Goal: Find specific page/section: Find specific page/section

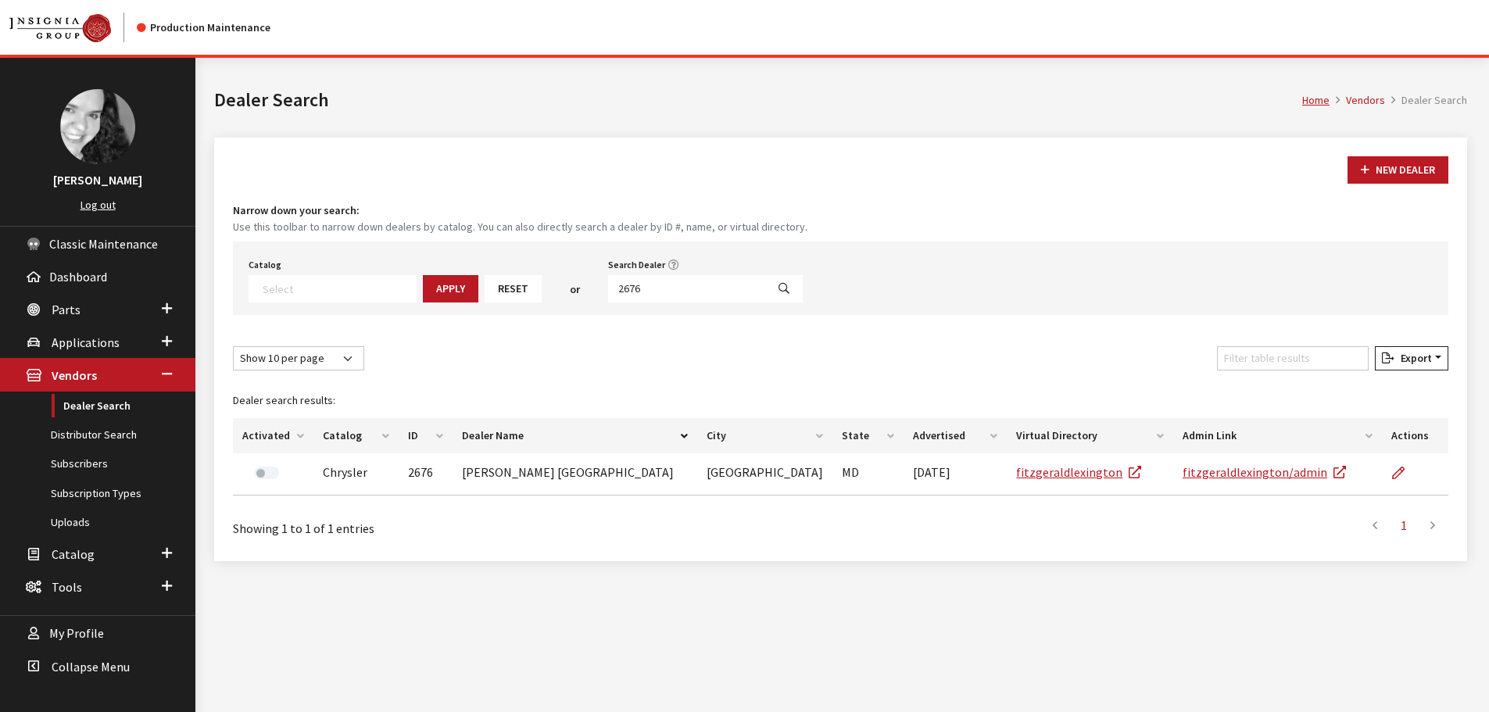
select select
click at [645, 291] on input "2676" at bounding box center [687, 288] width 158 height 27
click at [78, 310] on span "Parts" at bounding box center [66, 310] width 29 height 16
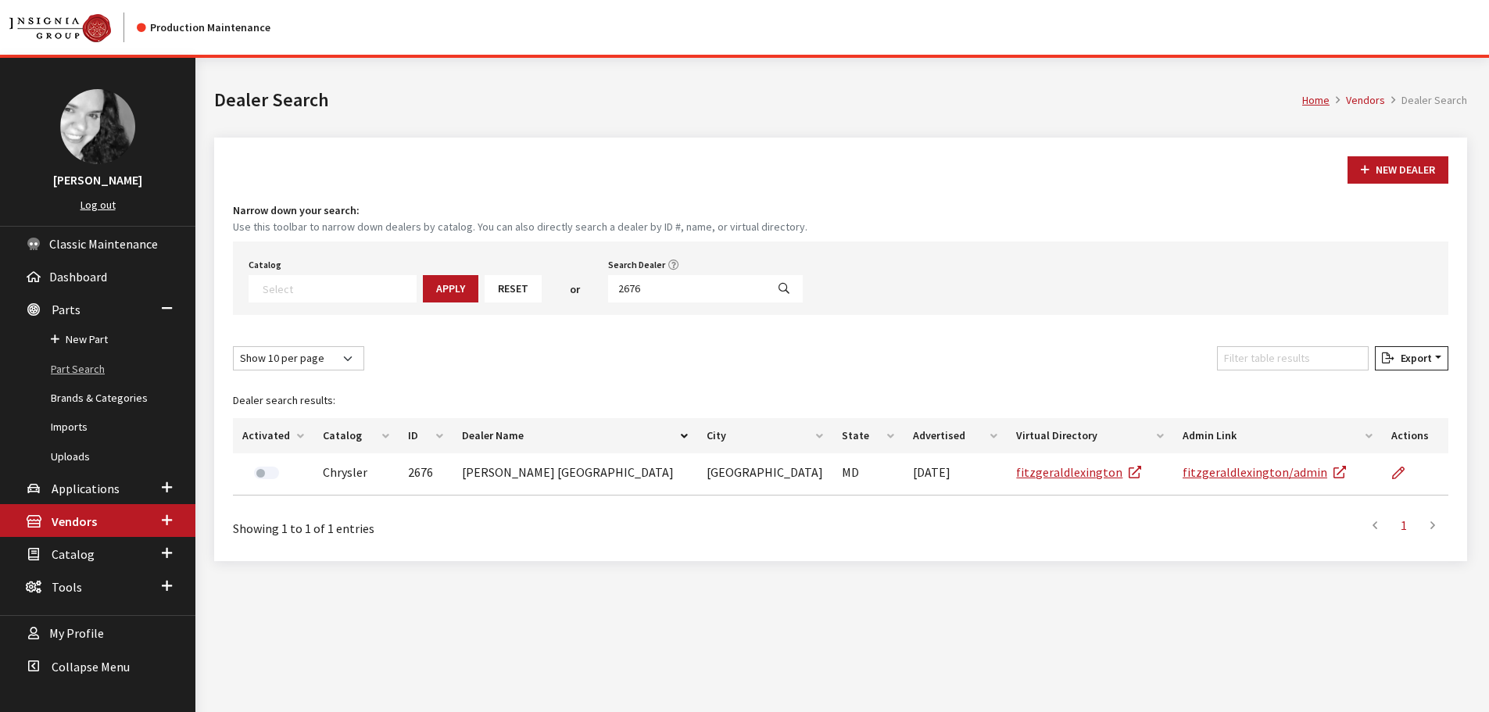
click at [95, 374] on link "Part Search" at bounding box center [97, 369] width 195 height 29
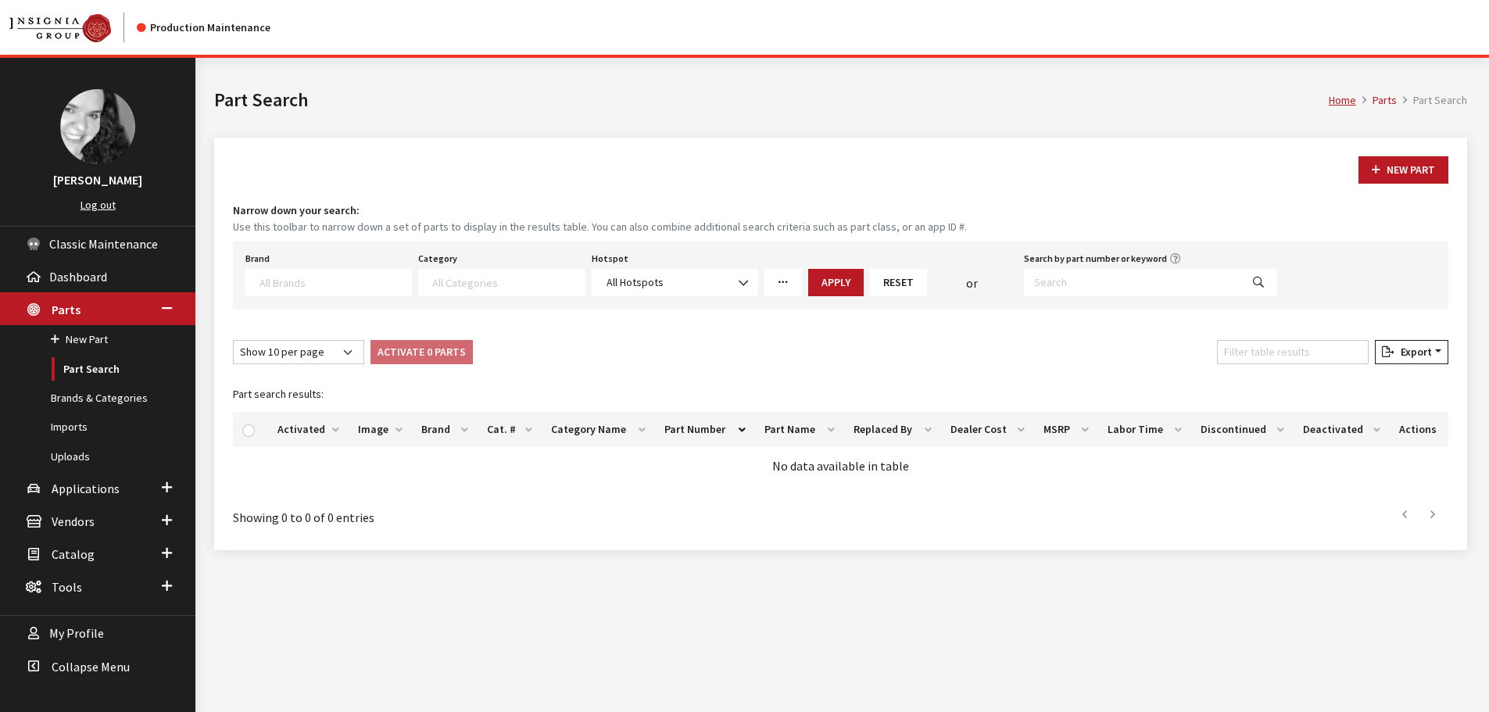
select select
click at [1053, 280] on input "Search by part number or keyword" at bounding box center [1132, 282] width 216 height 27
type input "vplep0514"
select select
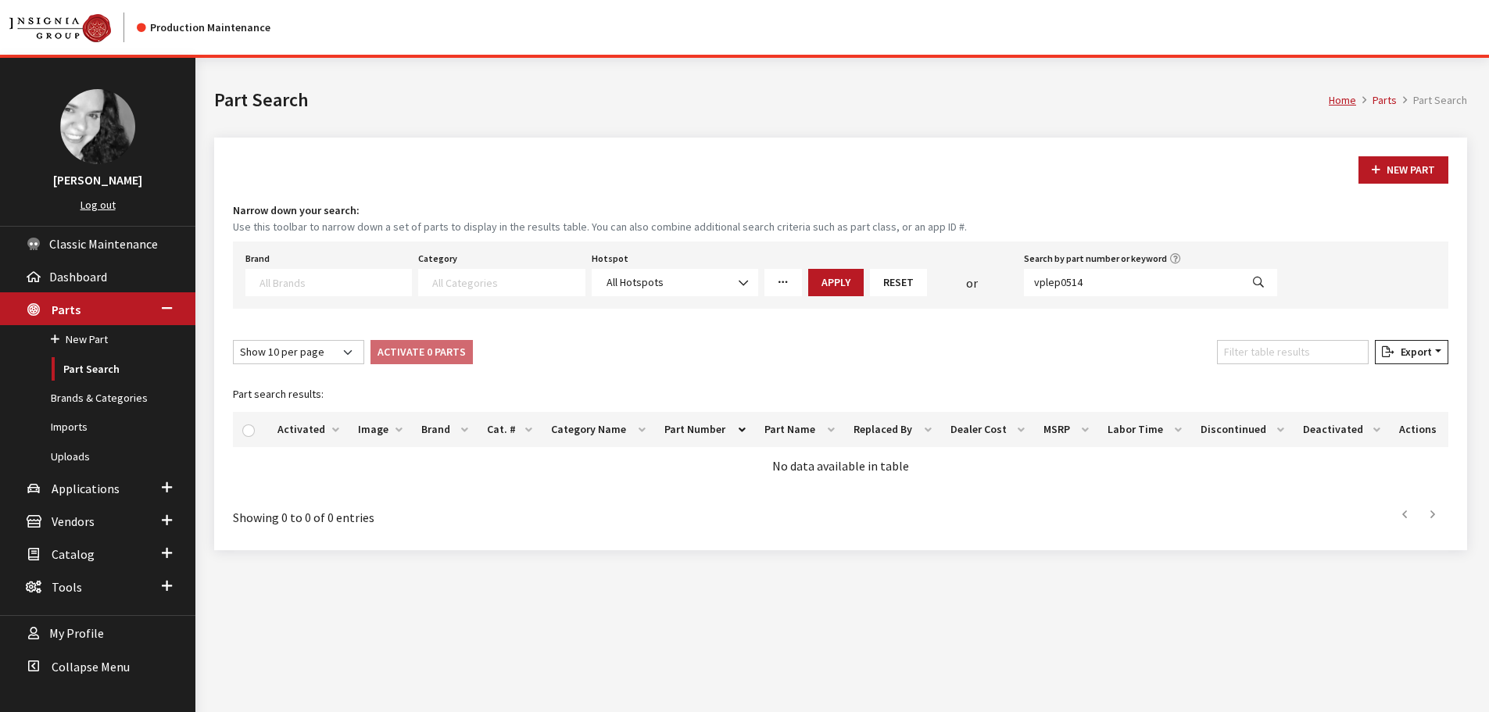
select select
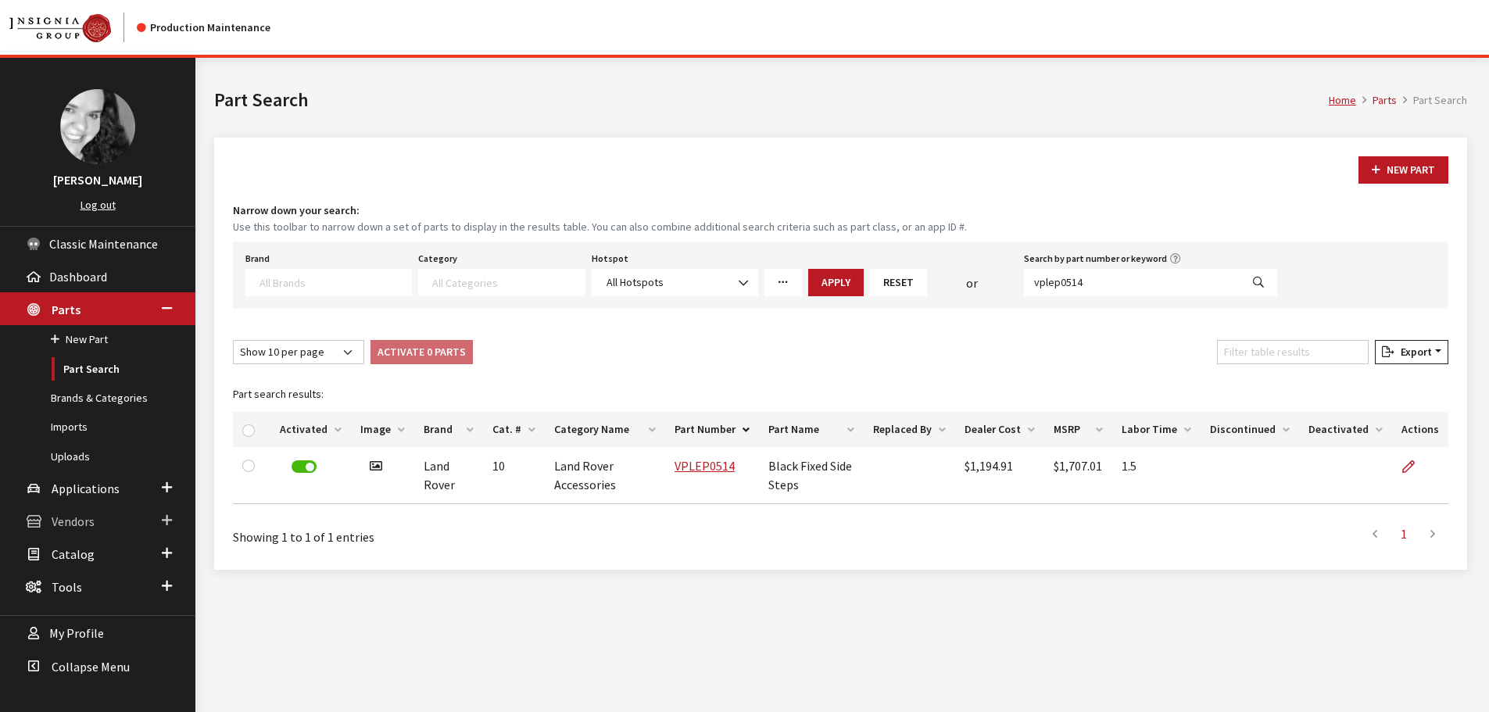
click at [78, 525] on span "Vendors" at bounding box center [73, 521] width 43 height 16
click at [88, 406] on link "Dealer Search" at bounding box center [97, 406] width 195 height 29
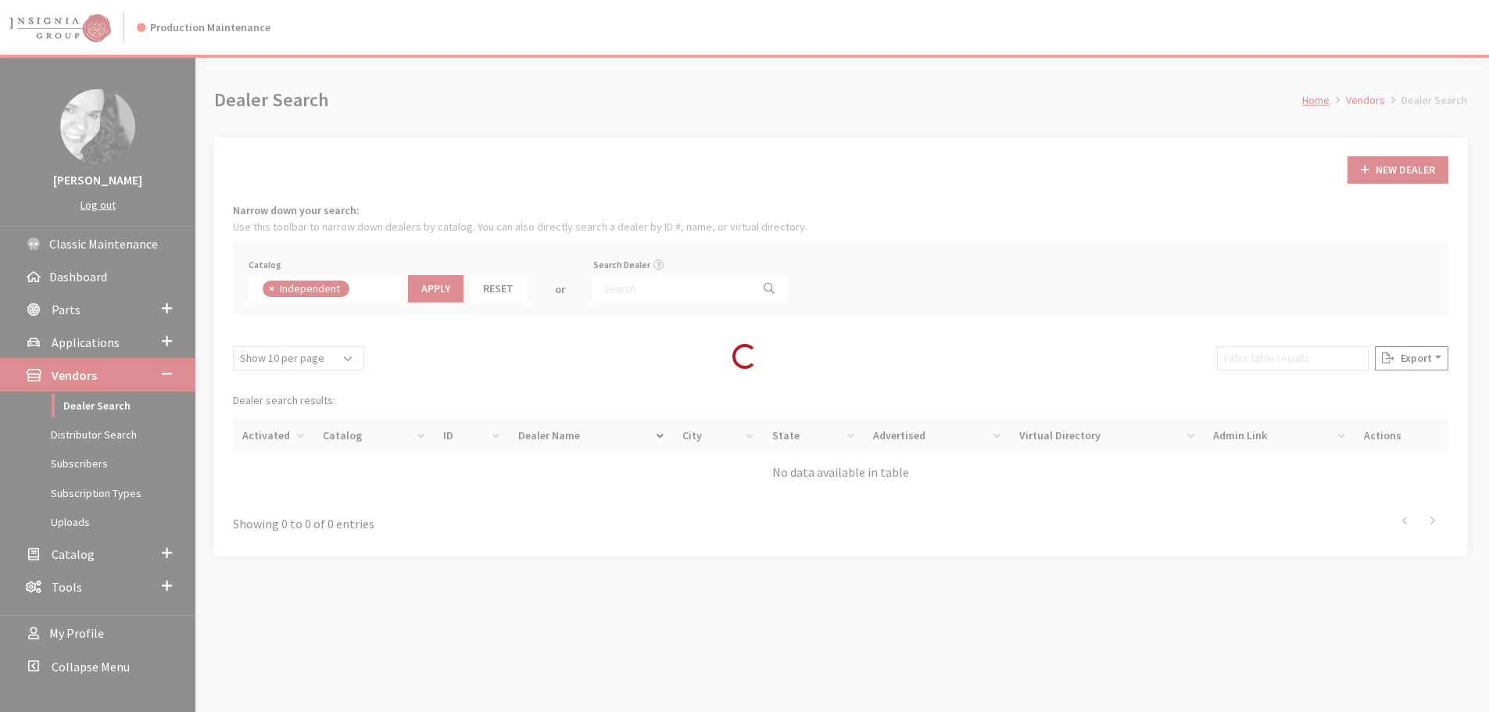
scroll to position [114, 0]
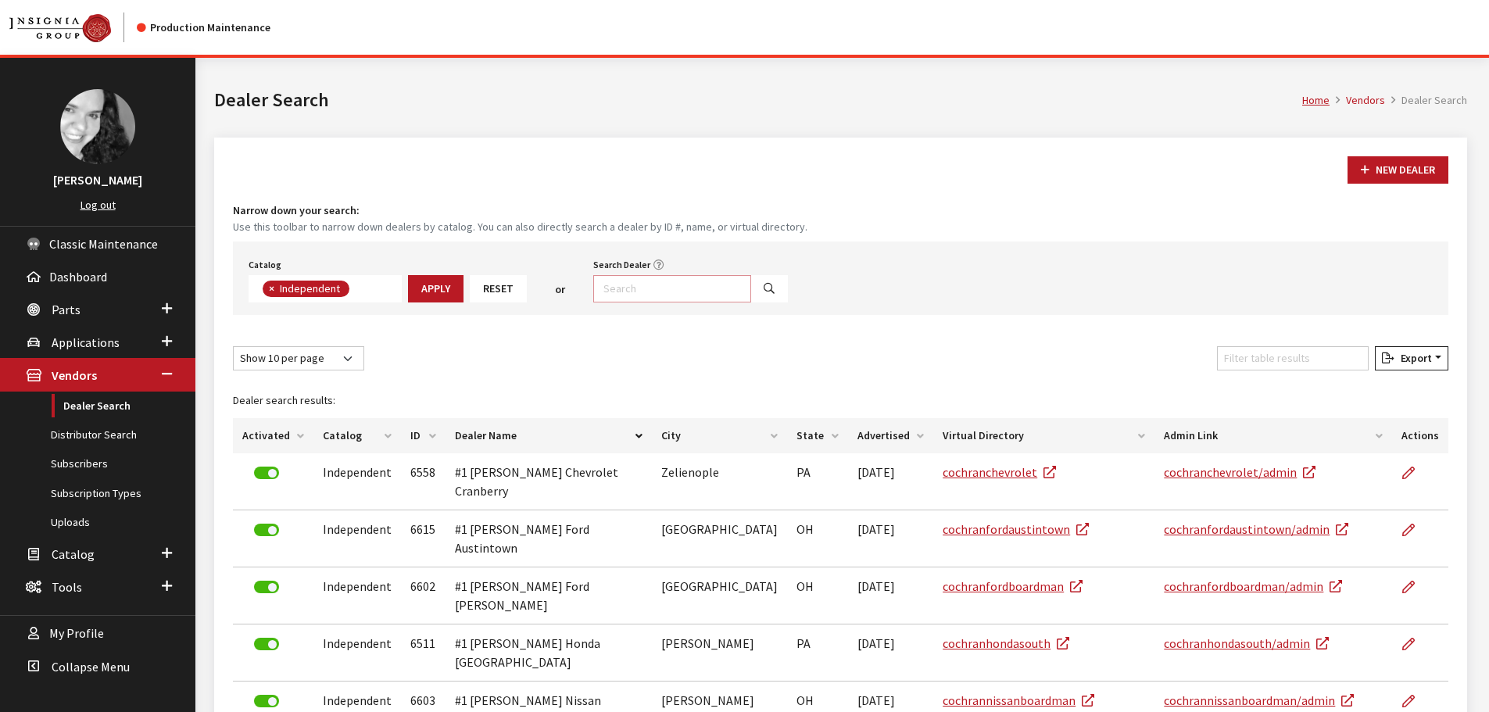
click at [643, 291] on input "Search Dealer" at bounding box center [672, 288] width 158 height 27
type input "[GEOGRAPHIC_DATA]"
select select
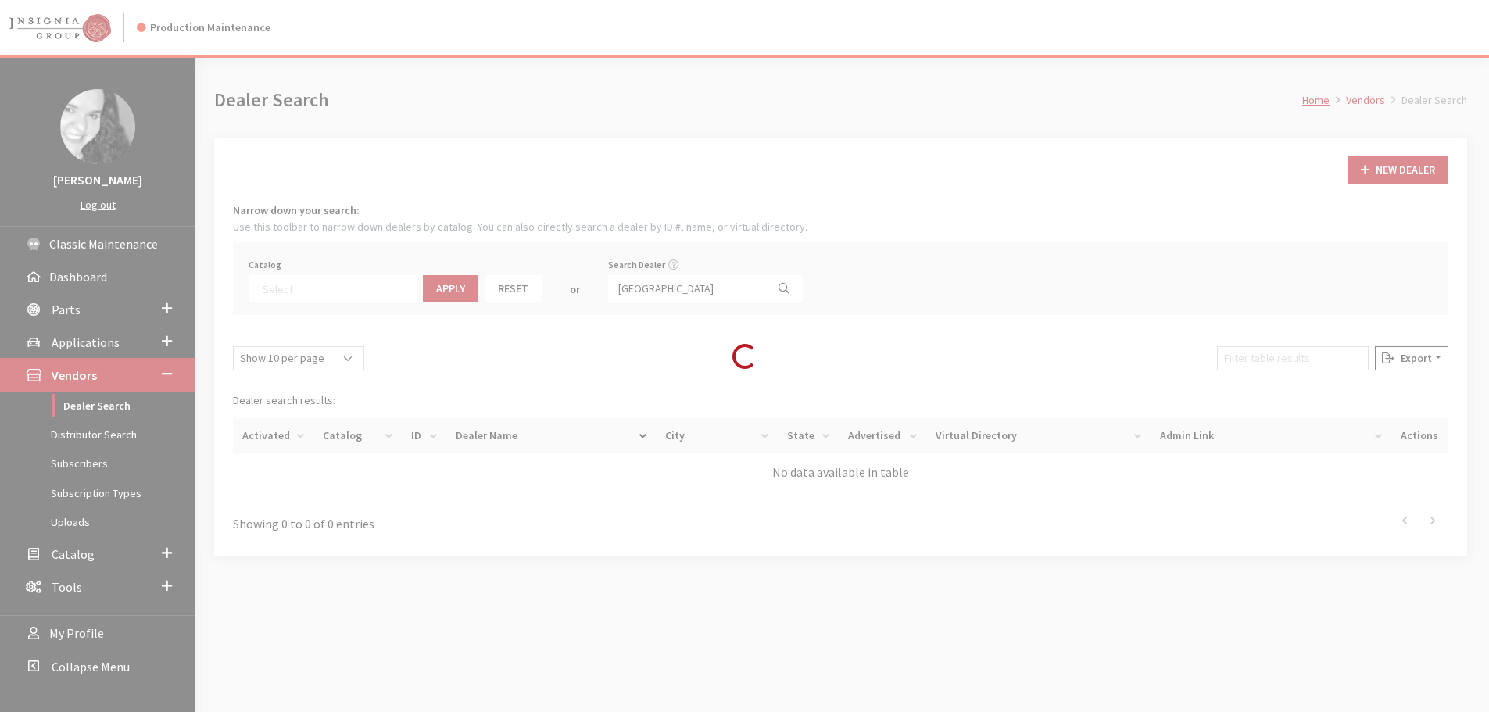
scroll to position [163, 0]
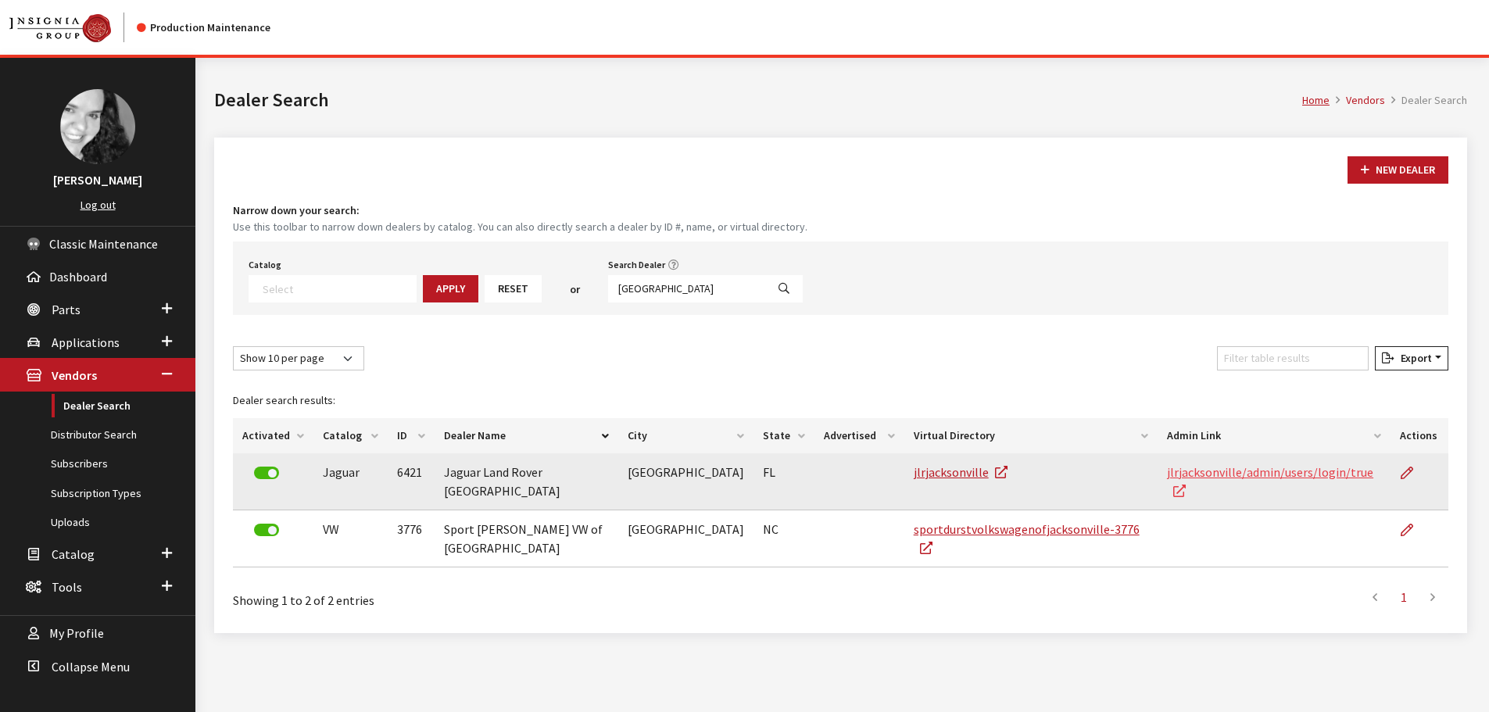
click at [1239, 475] on link "jlrjacksonville/admin/users/login/true" at bounding box center [1270, 481] width 206 height 34
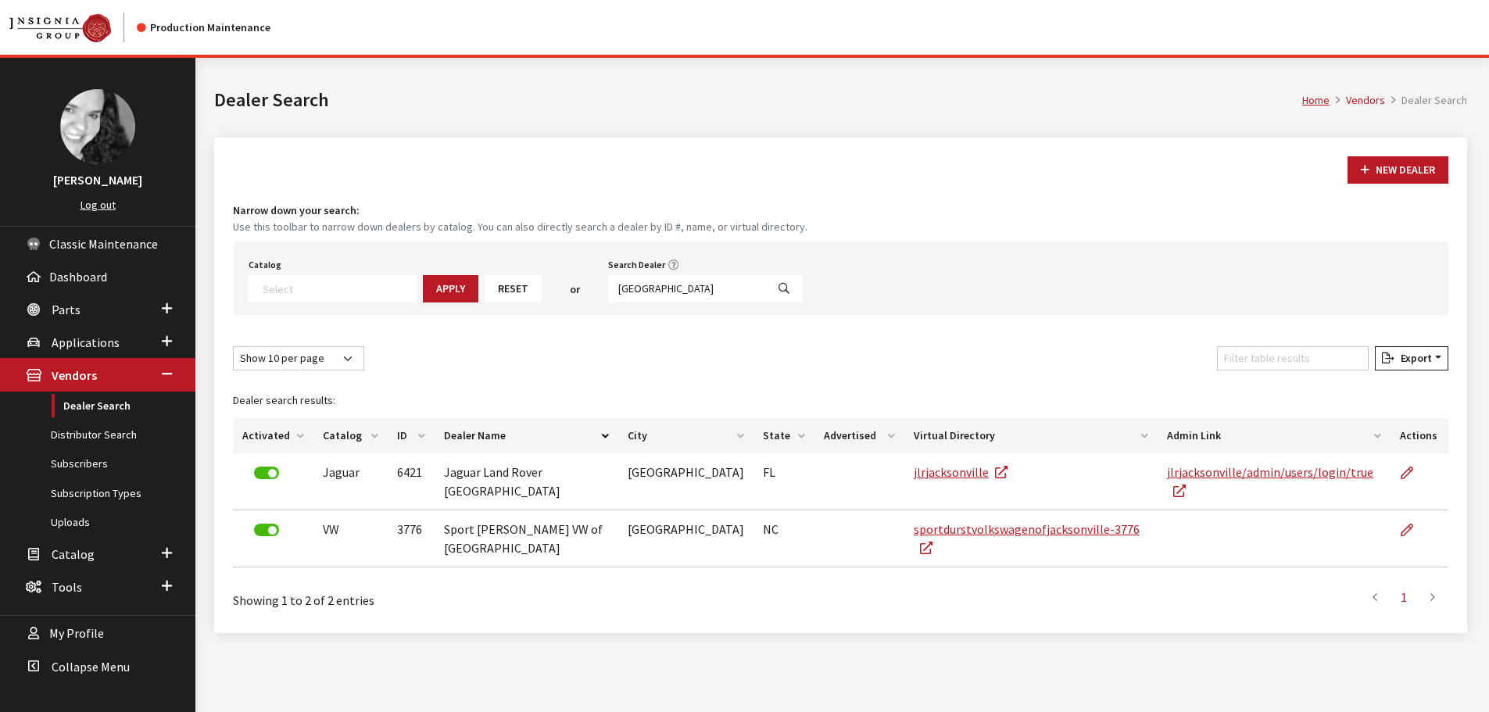
click at [816, 83] on div "Home Vendors Dealer Search Dealer Search" at bounding box center [840, 98] width 1271 height 80
